Goal: Obtain resource: Obtain resource

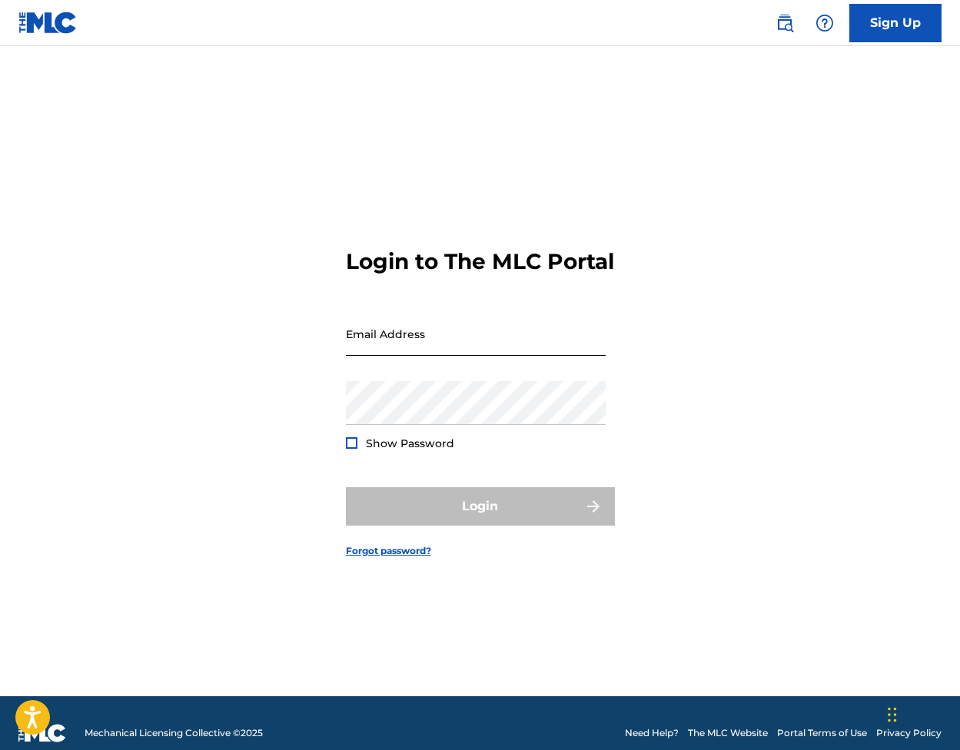
click at [406, 351] on input "Email Address" at bounding box center [476, 334] width 260 height 44
type input "[EMAIL_ADDRESS][DOMAIN_NAME]"
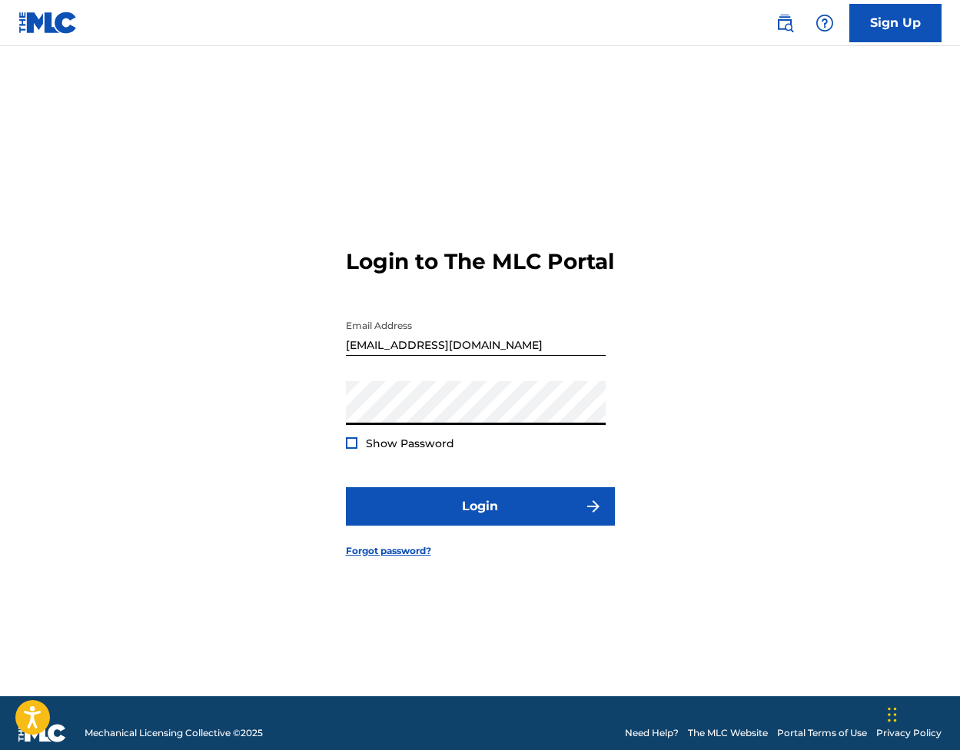
click at [351, 449] on div at bounding box center [352, 443] width 12 height 12
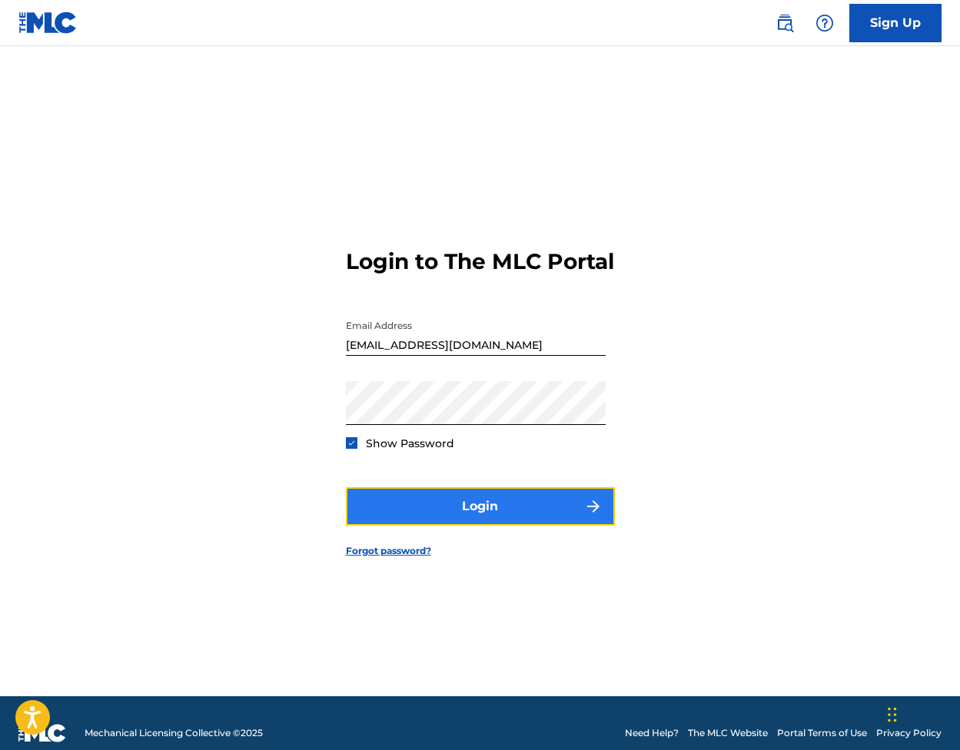
click at [485, 525] on button "Login" at bounding box center [480, 506] width 269 height 38
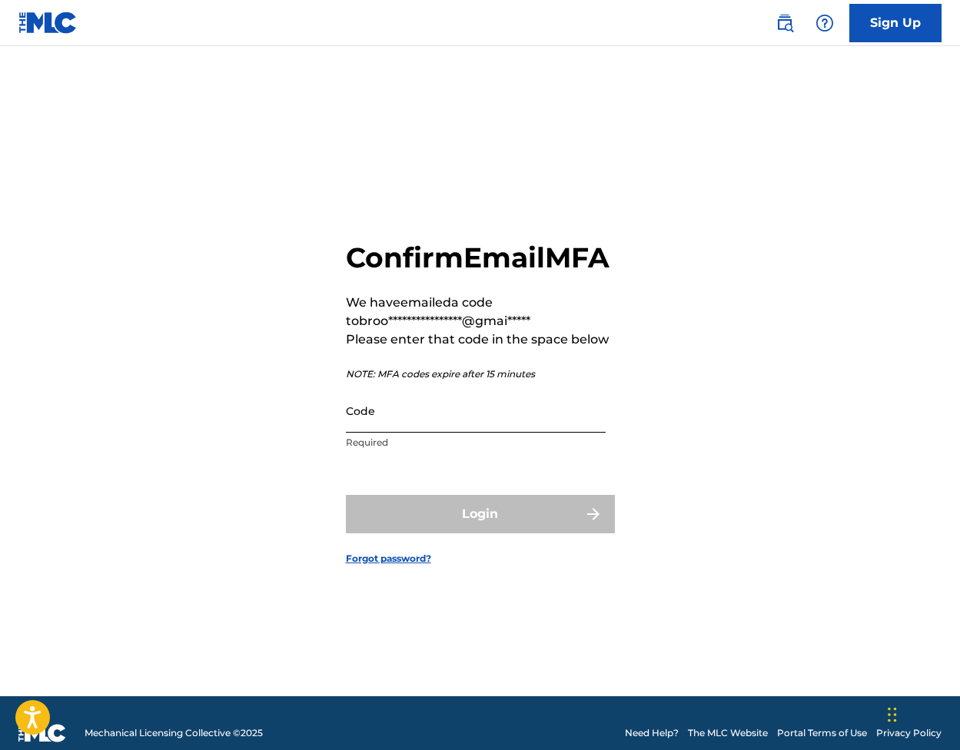
click at [423, 433] on input "Code" at bounding box center [476, 411] width 260 height 44
paste input "005583"
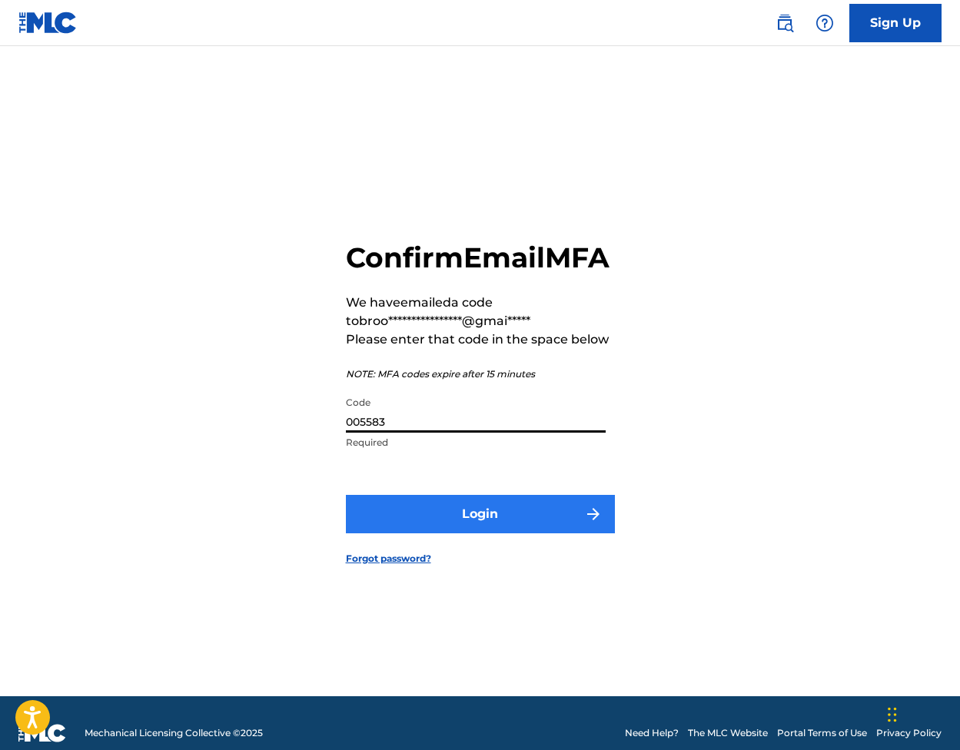
type input "005583"
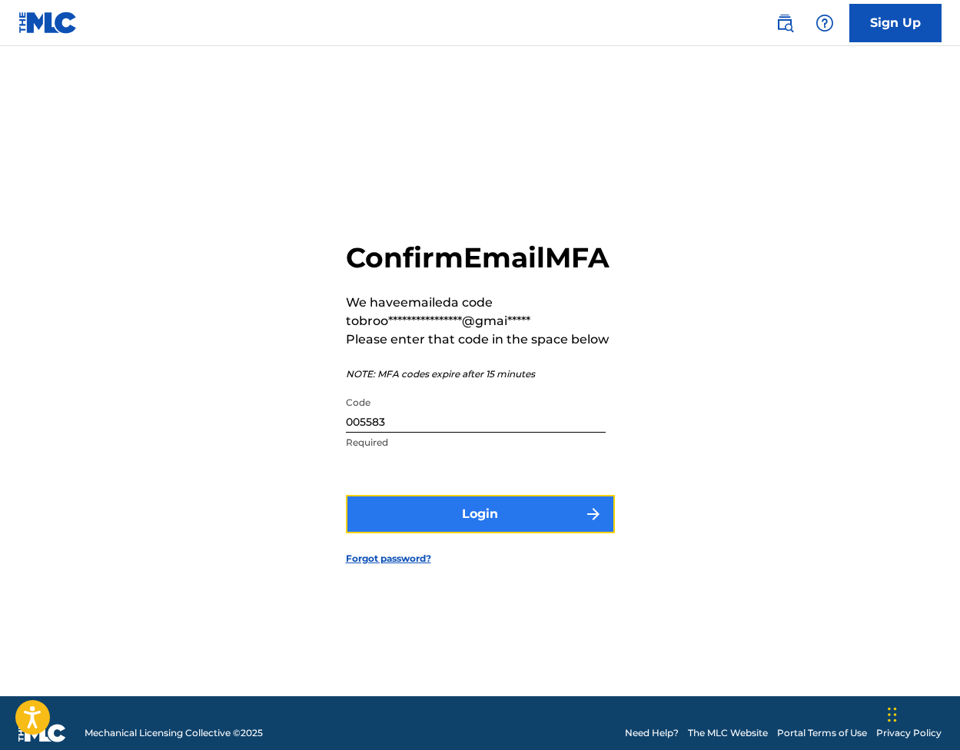
click at [458, 525] on button "Login" at bounding box center [480, 514] width 269 height 38
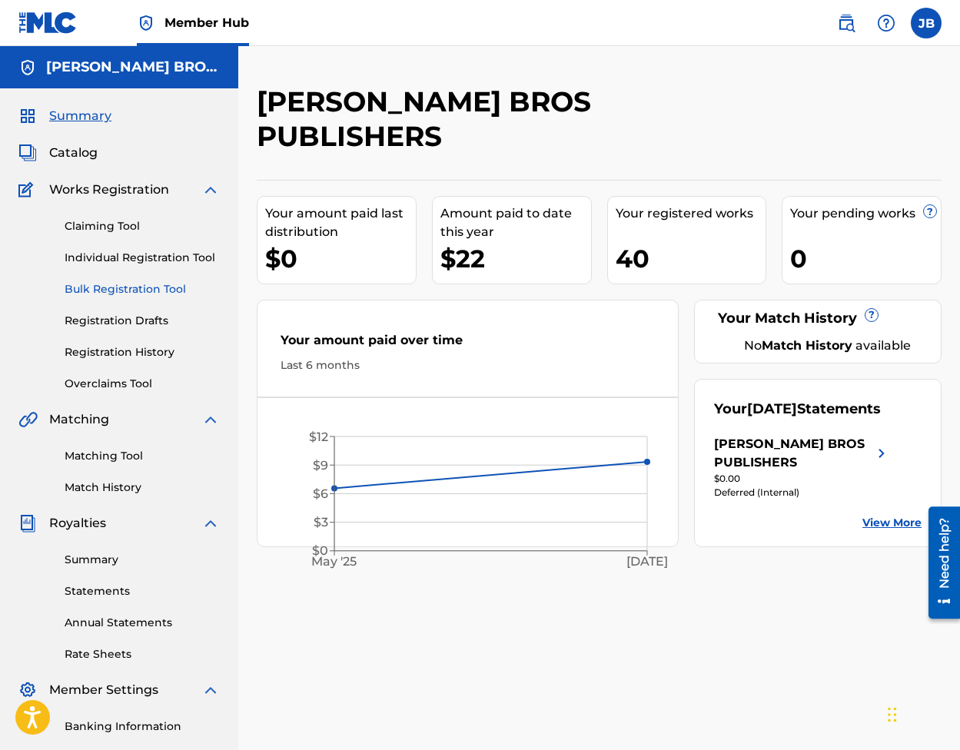
click at [112, 281] on link "Bulk Registration Tool" at bounding box center [142, 289] width 155 height 16
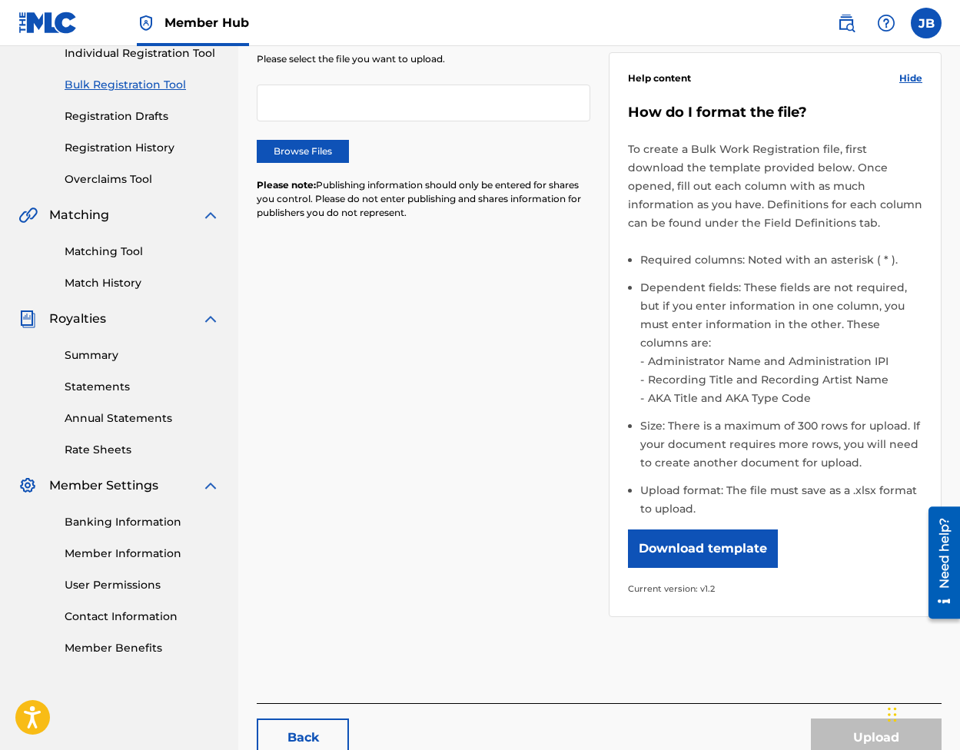
scroll to position [208, 0]
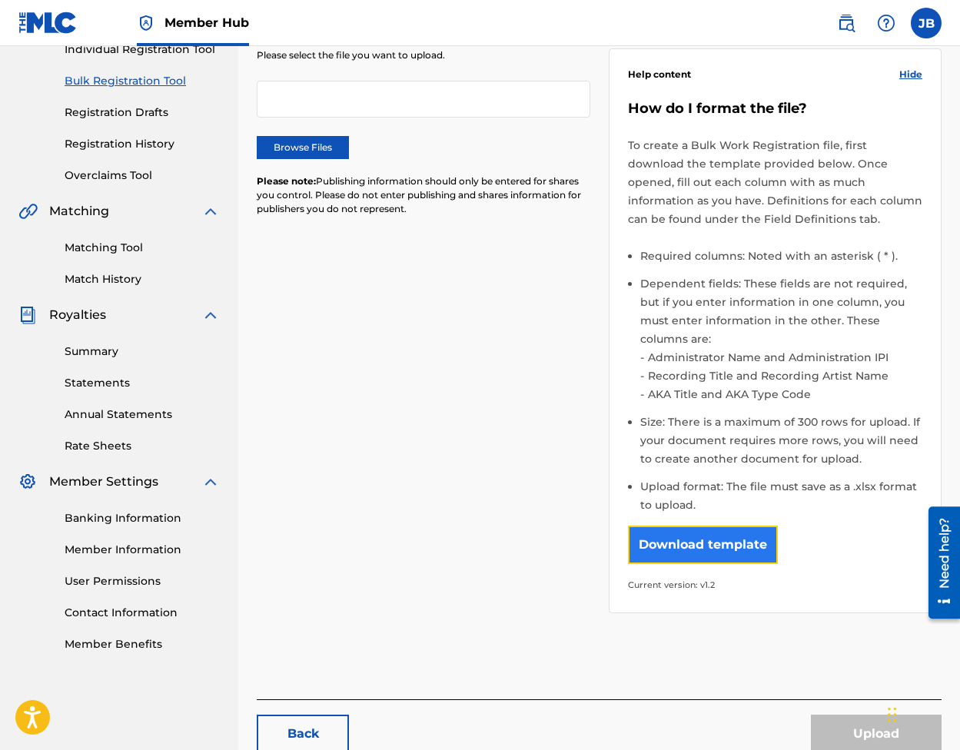
click at [697, 526] on button "Download template" at bounding box center [703, 545] width 150 height 38
